Goal: Task Accomplishment & Management: Manage account settings

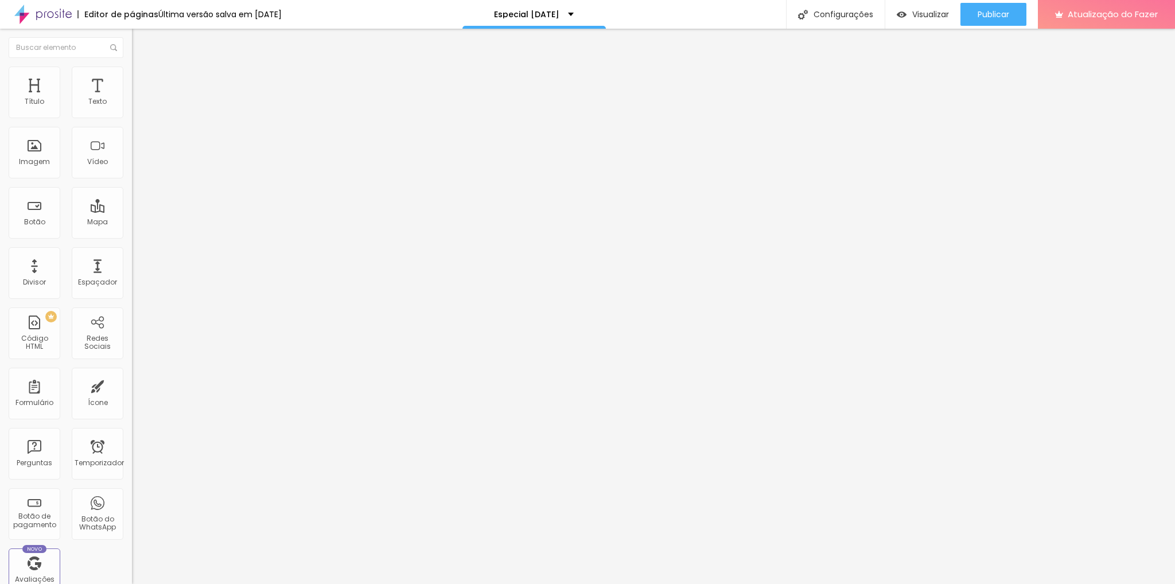
click at [56, 12] on img at bounding box center [42, 14] width 57 height 29
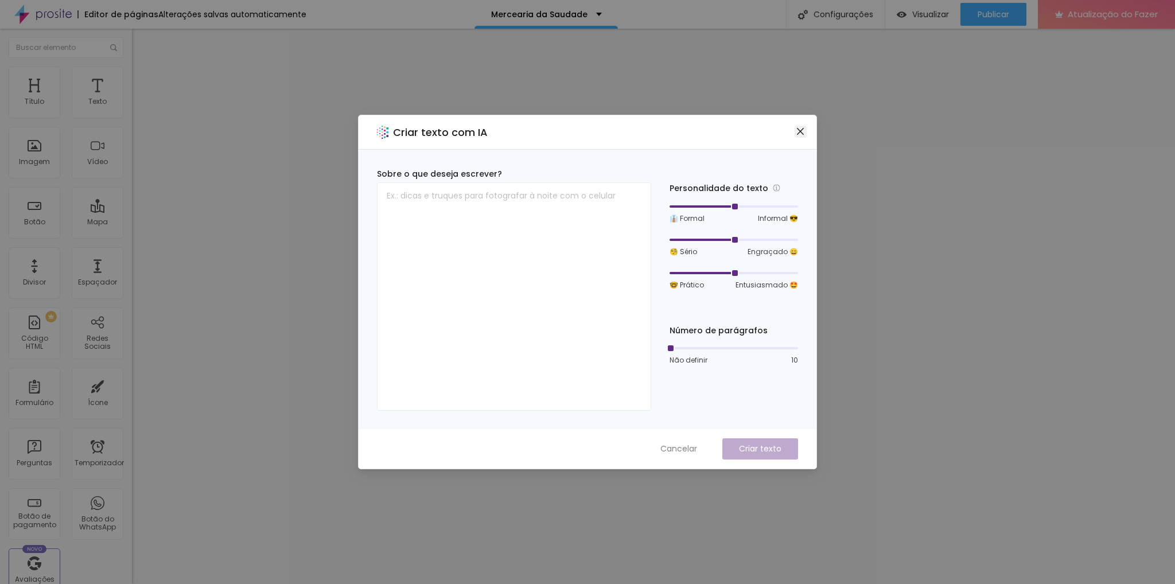
click at [801, 127] on icon "fechar" at bounding box center [800, 131] width 9 height 9
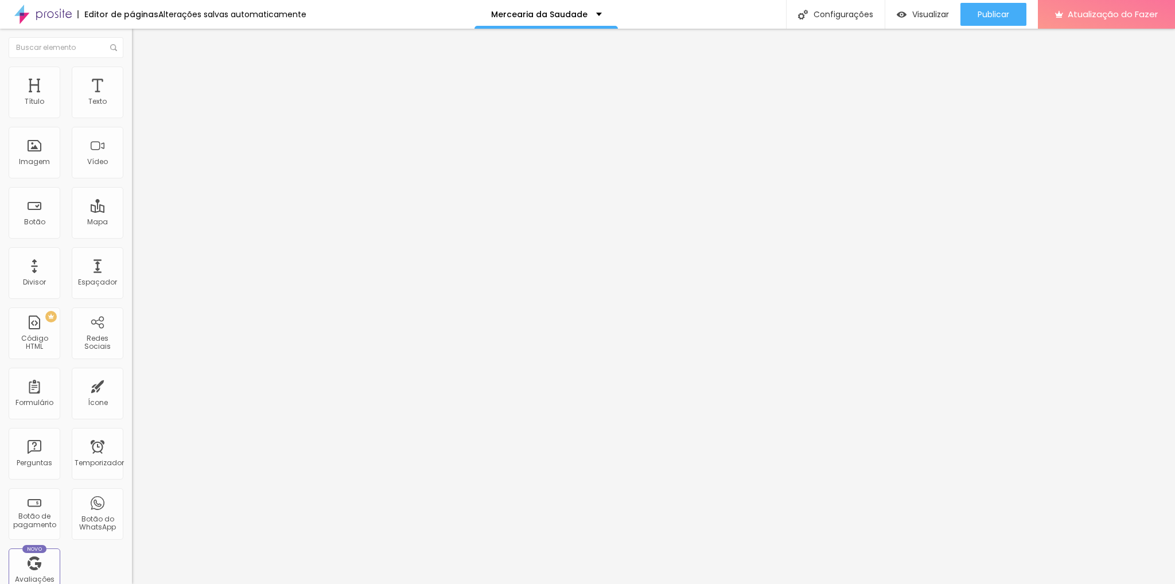
click at [132, 170] on button "button" at bounding box center [140, 164] width 16 height 12
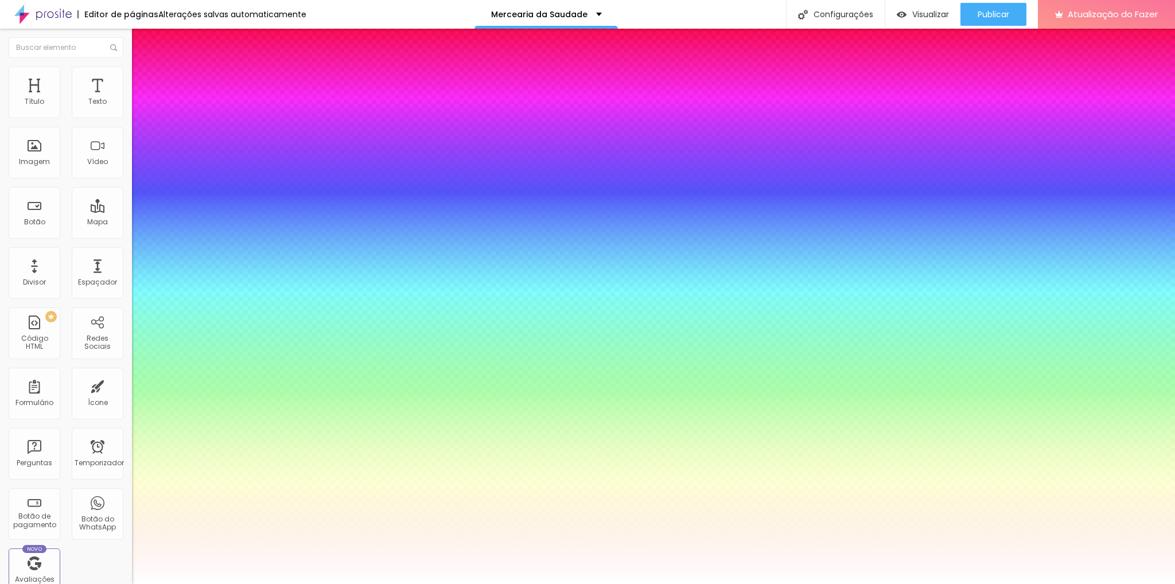
type input "1"
type input "0.5"
type input "1"
type input "0.5"
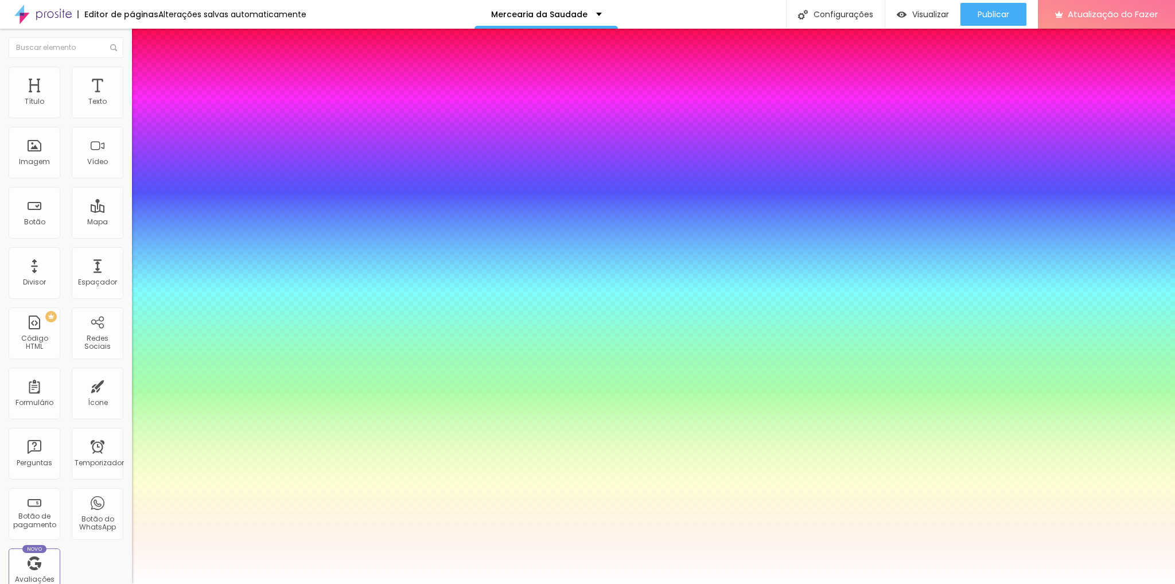
type input "1"
type input "0.5"
type input "1"
type input "0.5"
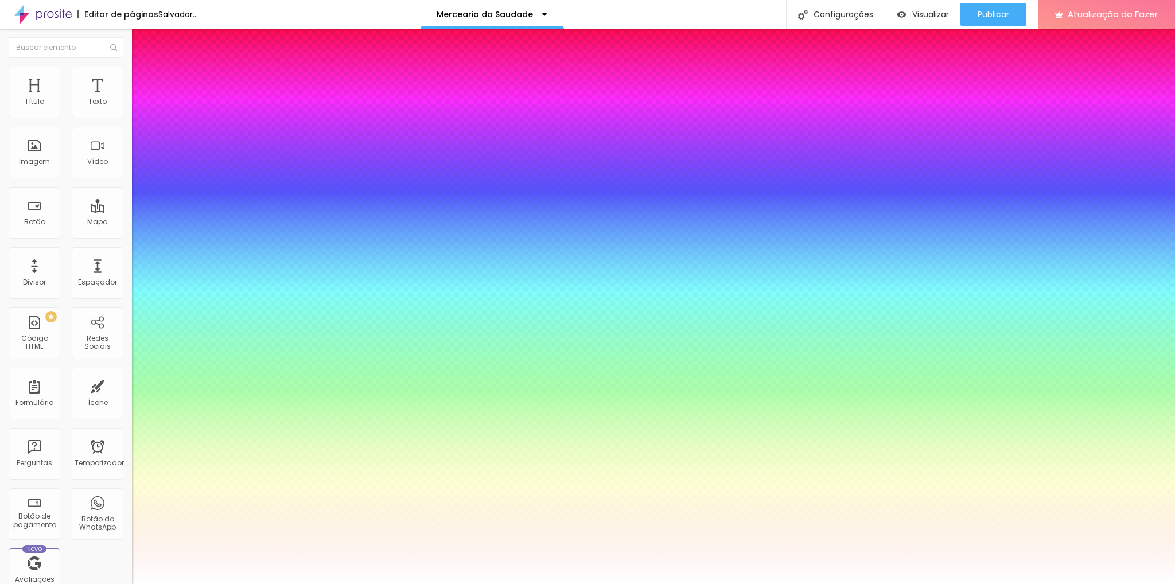
type input "1"
type input "0.5"
type input "1"
type input "0.5"
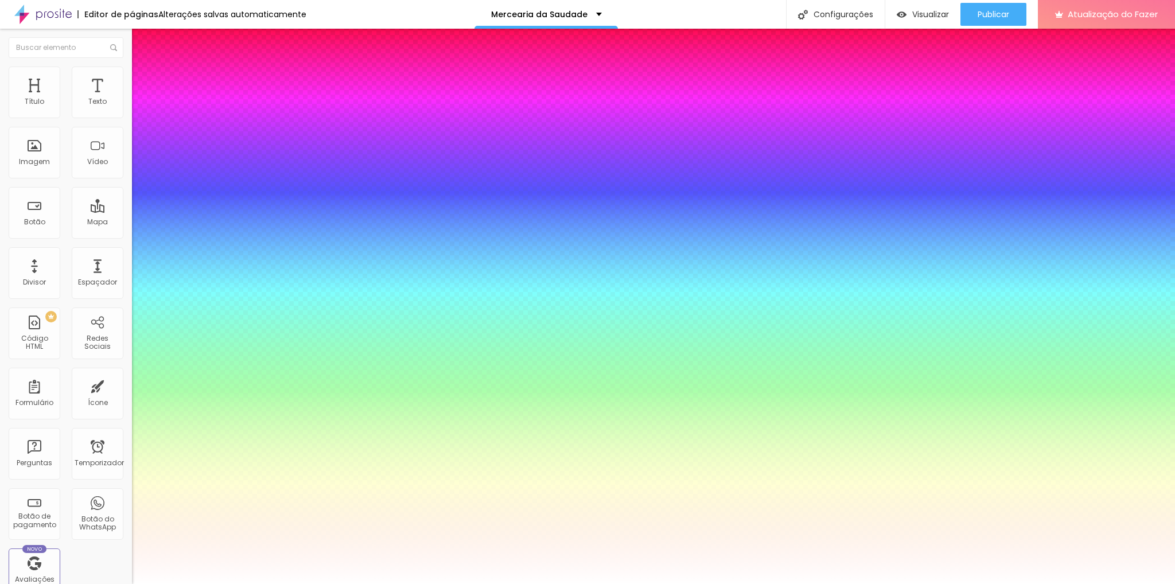
type input "1"
type input "0.5"
type input "1"
type input "0.5"
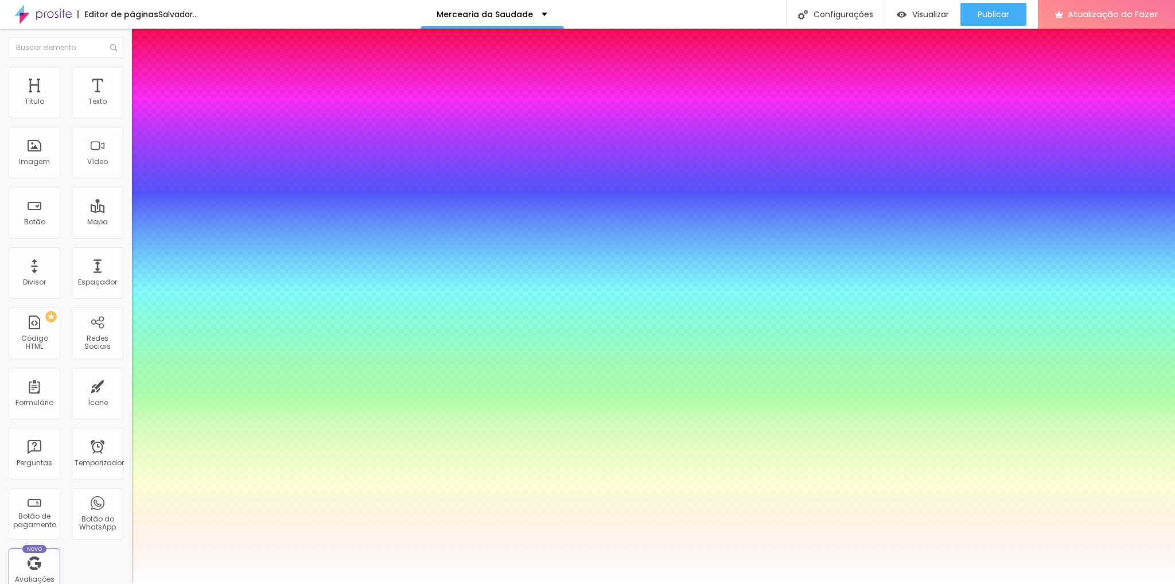
type input "1"
type input "0.5"
select select "MitrLight"
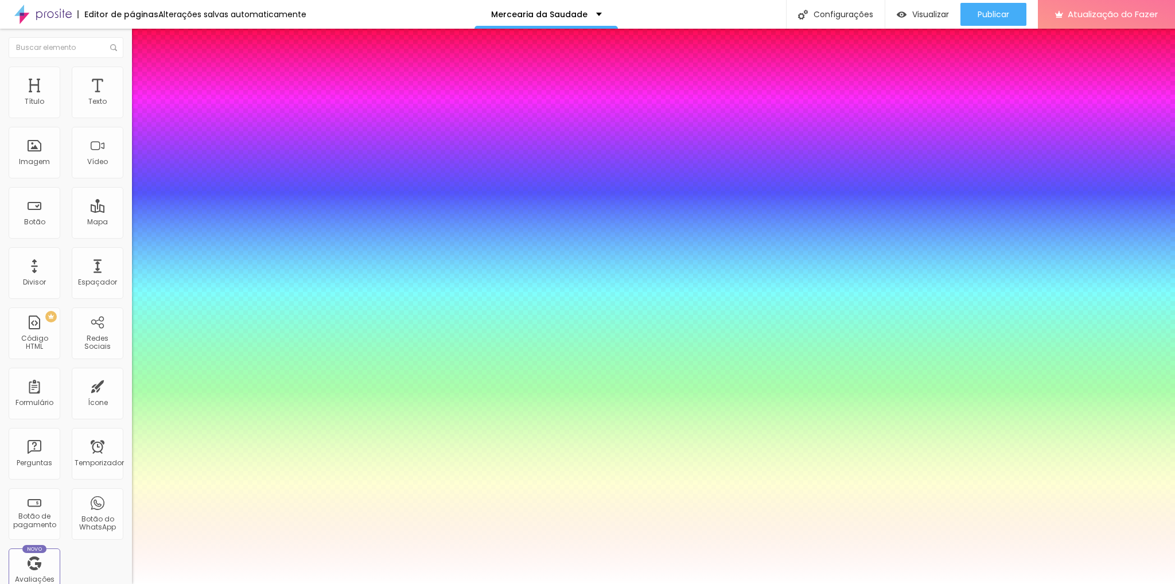
type input "1"
type input "0.5"
type input "1"
type input "0.5"
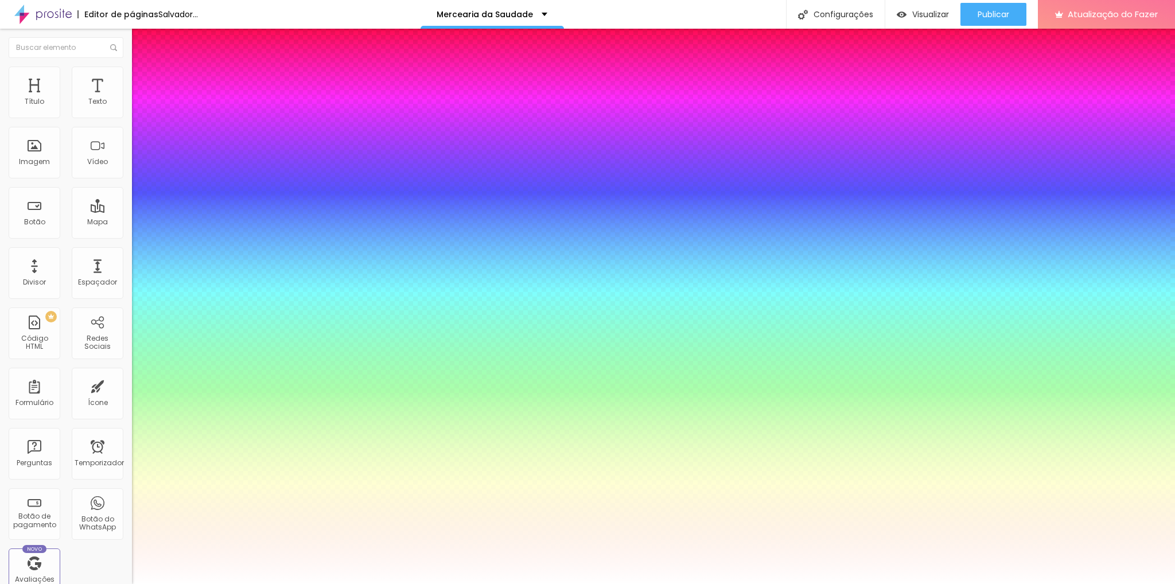
type input "1"
type input "0.5"
select select "AbrilFatface-Regular"
type input "1"
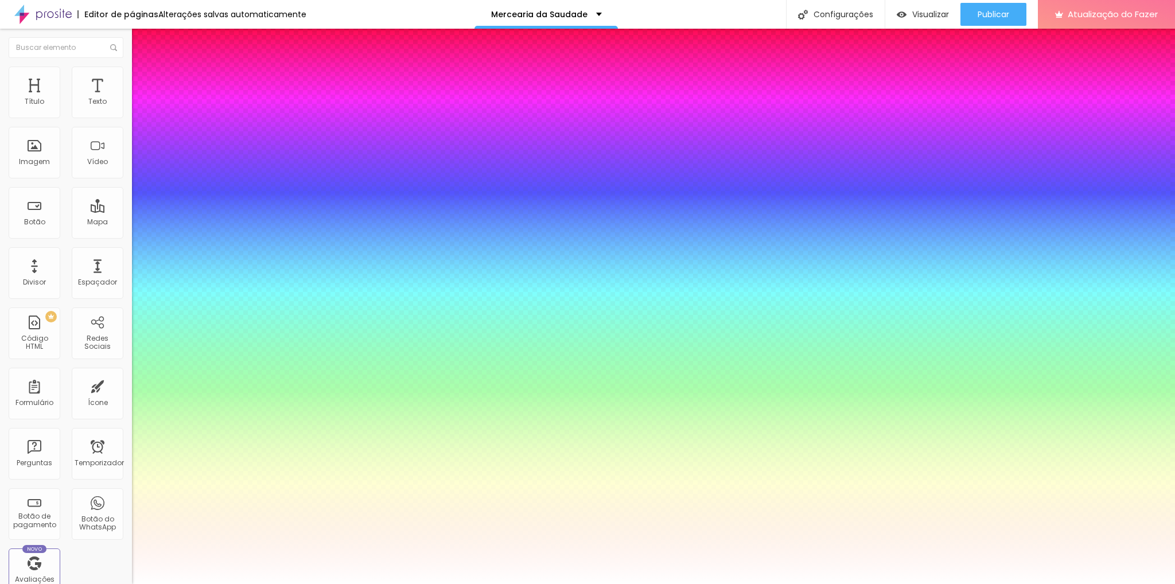
type input "0.5"
type input "1"
type input "0.5"
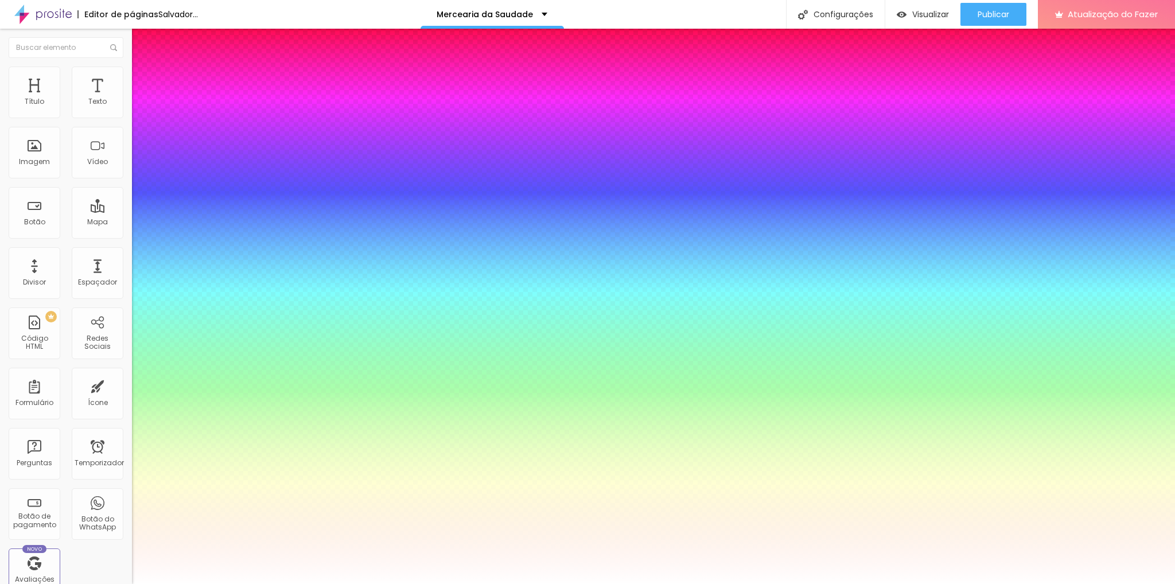
type input "1"
type input "0.5"
select select "Actor-Regular"
type input "1"
type input "0.5"
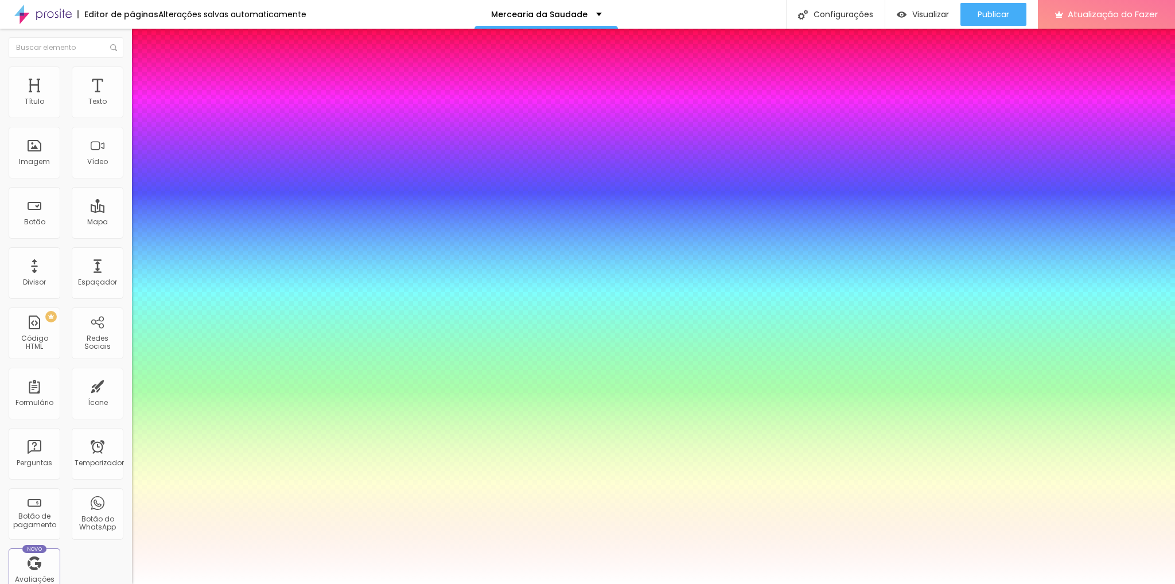
select select "Alegreya"
type input "1"
type input "0.5"
select select "AlegreyaBlack"
type input "1"
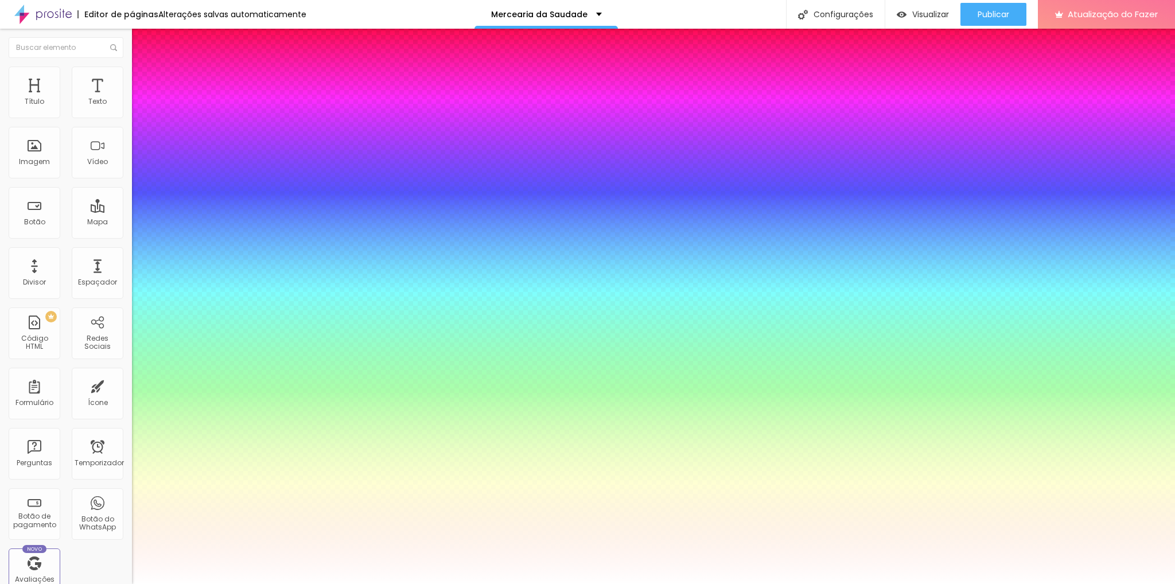
type input "0.5"
type input "1"
type input "0.5"
select select "Alice"
type input "1"
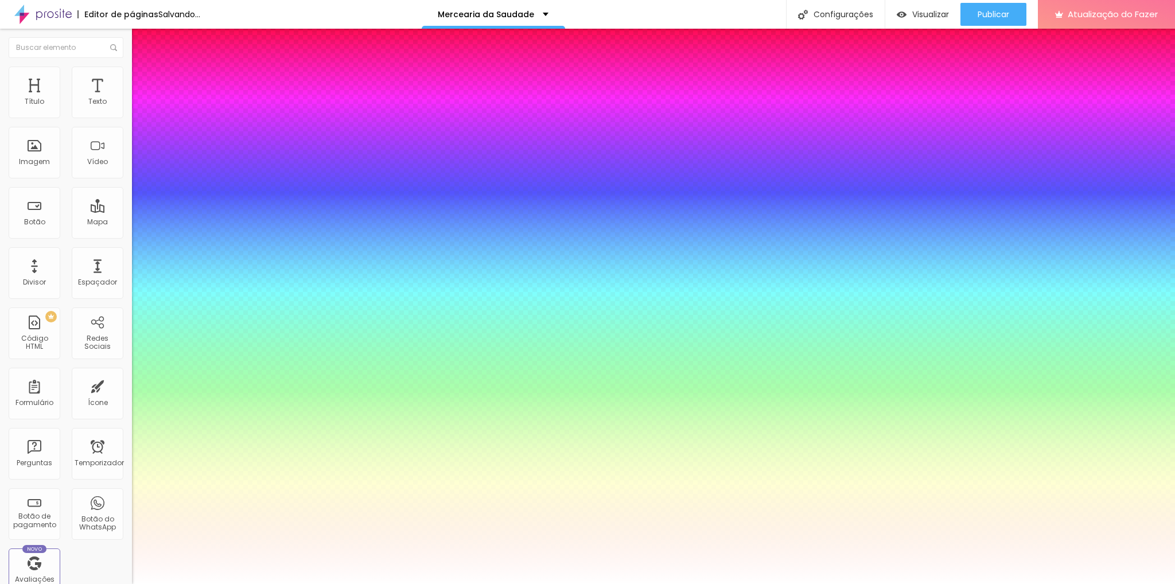
type input "0.5"
type input "1"
type input "0.5"
select select "Allan-Bold"
type input "1"
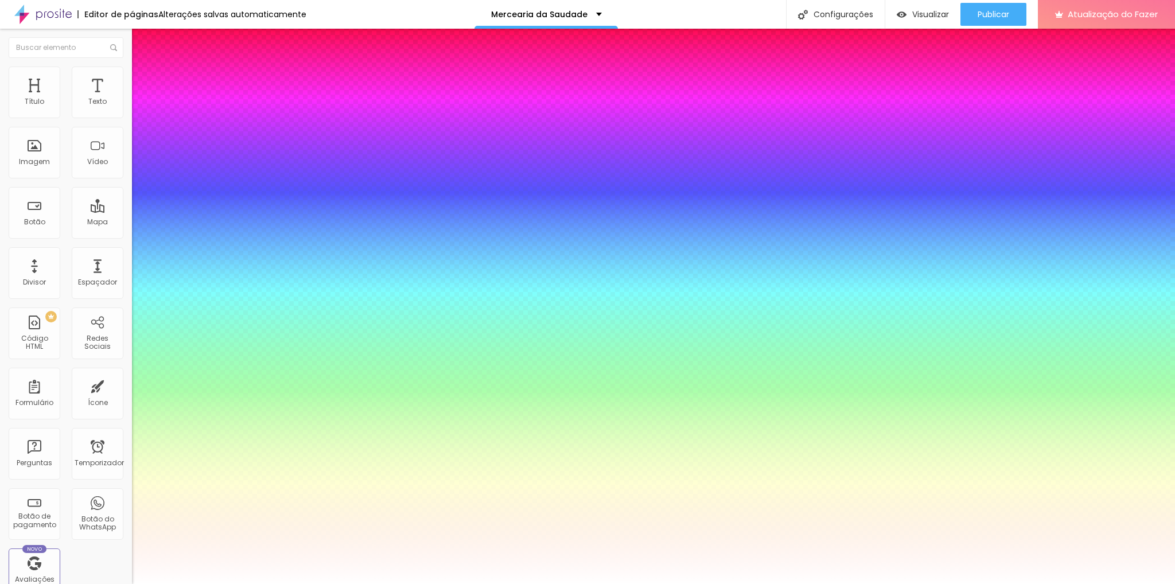
type input "0.5"
select select "Allan-Regular"
type input "1"
type input "0.5"
type input "1"
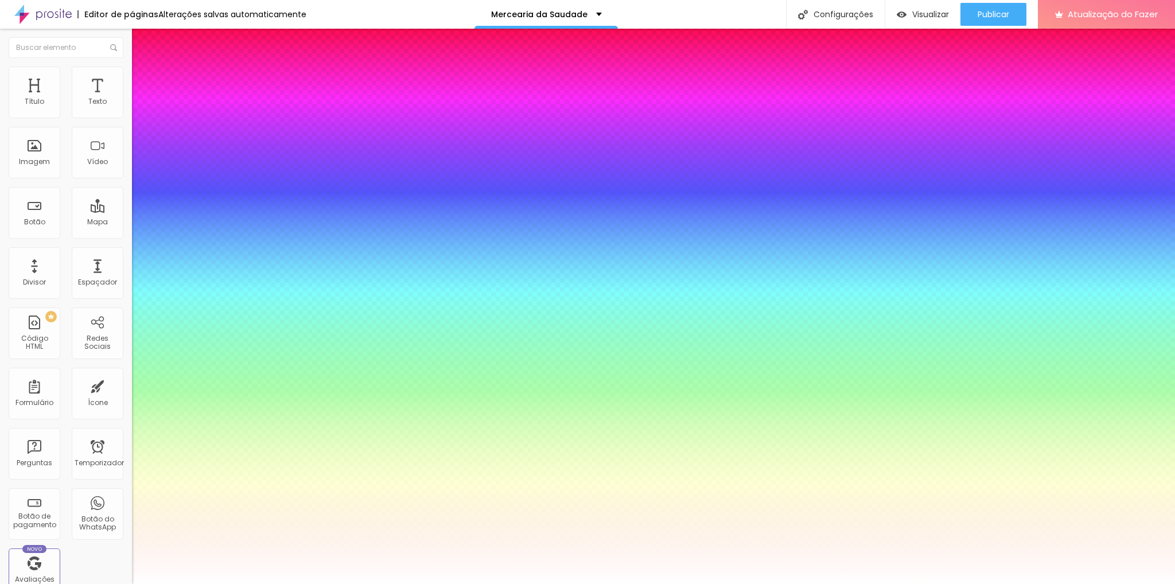
type input "0.5"
type input "1"
type input "0.5"
select select "Amaranth"
type input "1"
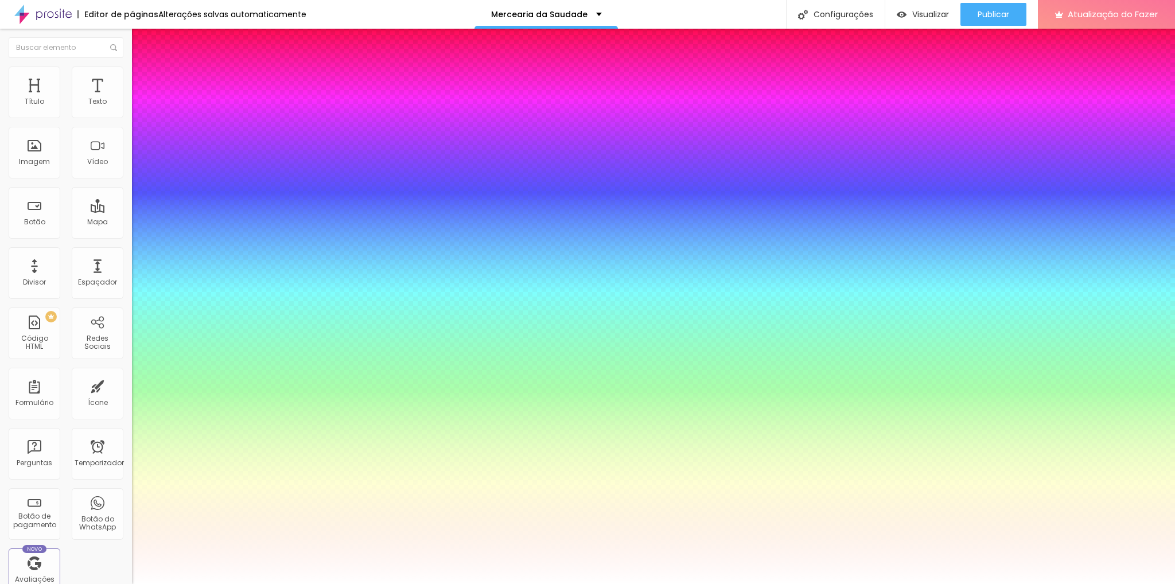
type input "0.5"
select select "AmaticaSC"
type input "1"
type input "0.5"
type input "1"
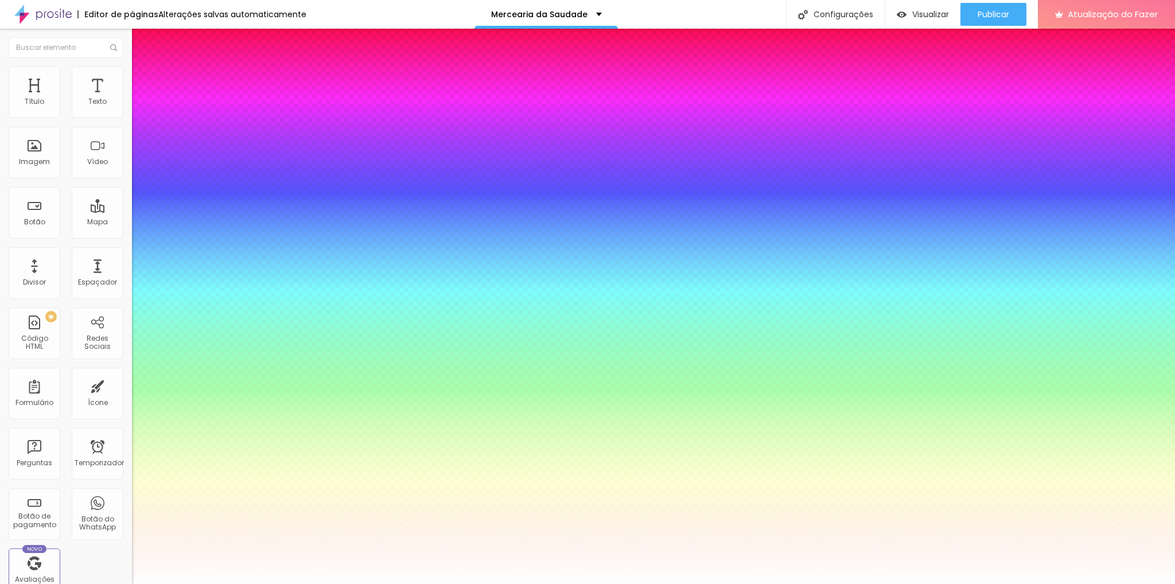
type input "0.5"
type input "1"
type input "0.5"
click at [624, 584] on div at bounding box center [587, 584] width 1175 height 0
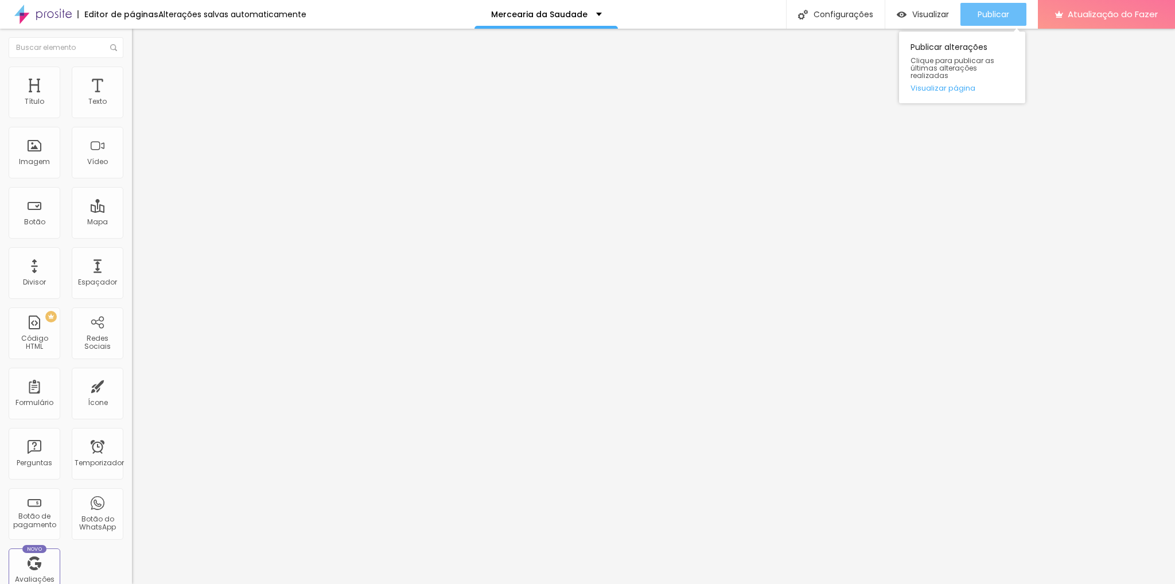
click at [1005, 19] on font "Publicar" at bounding box center [994, 14] width 32 height 11
